Goal: Information Seeking & Learning: Learn about a topic

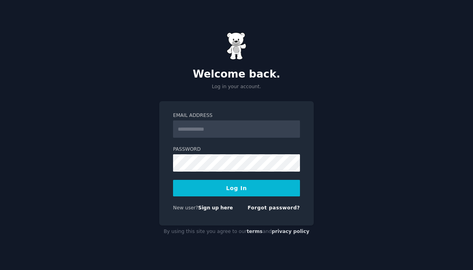
click at [209, 131] on input "Email Address" at bounding box center [236, 129] width 127 height 17
type input "**********"
click at [222, 188] on button "Log In" at bounding box center [236, 188] width 127 height 17
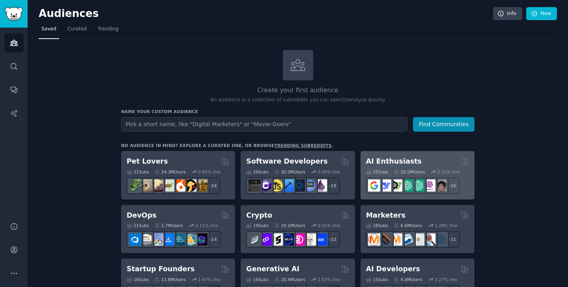
click at [386, 161] on h2 "AI Enthusiasts" at bounding box center [394, 162] width 56 height 10
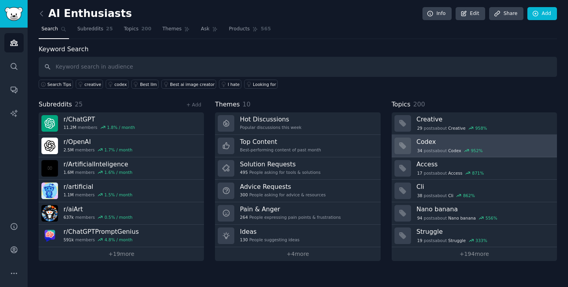
click at [419, 146] on h3 "Codex" at bounding box center [483, 142] width 135 height 8
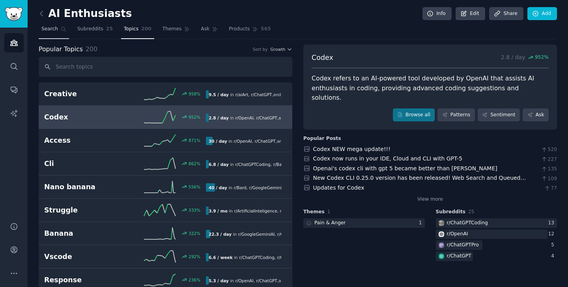
click at [49, 28] on span "Search" at bounding box center [49, 29] width 17 height 7
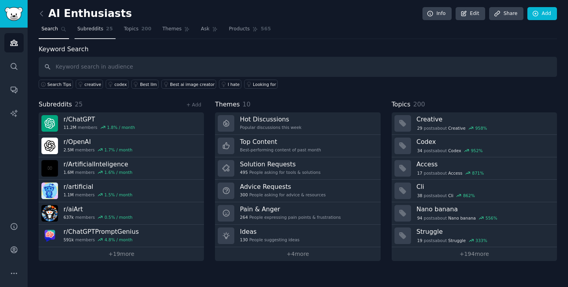
click at [92, 29] on span "Subreddits" at bounding box center [90, 29] width 26 height 7
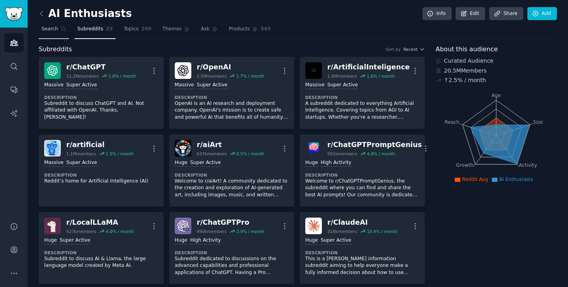
click at [61, 30] on icon at bounding box center [64, 29] width 6 height 6
